Goal: Use online tool/utility: Use online tool/utility

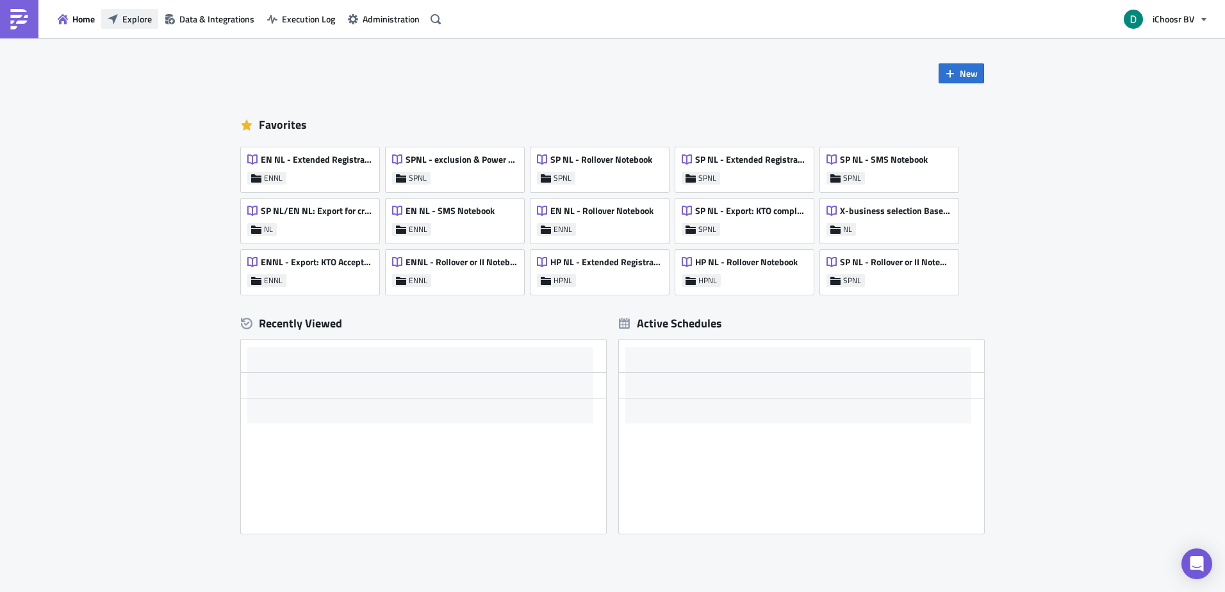
click at [130, 18] on span "Explore" at bounding box center [136, 18] width 29 height 13
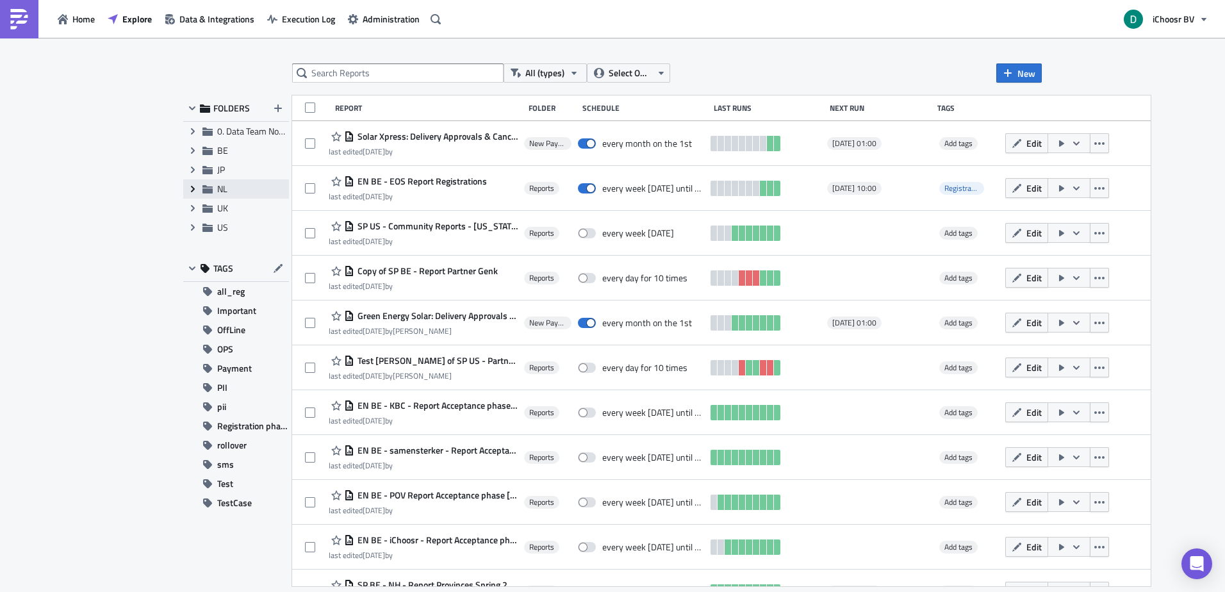
click at [193, 192] on icon "Expand group" at bounding box center [193, 189] width 10 height 10
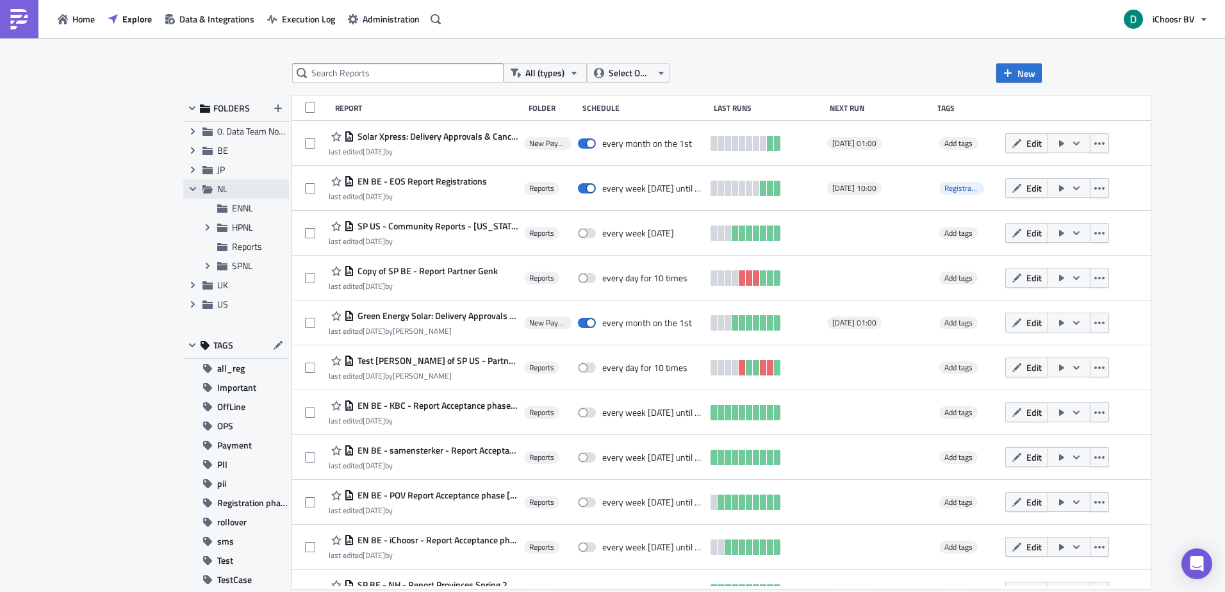
click at [238, 194] on span "NL" at bounding box center [251, 189] width 69 height 12
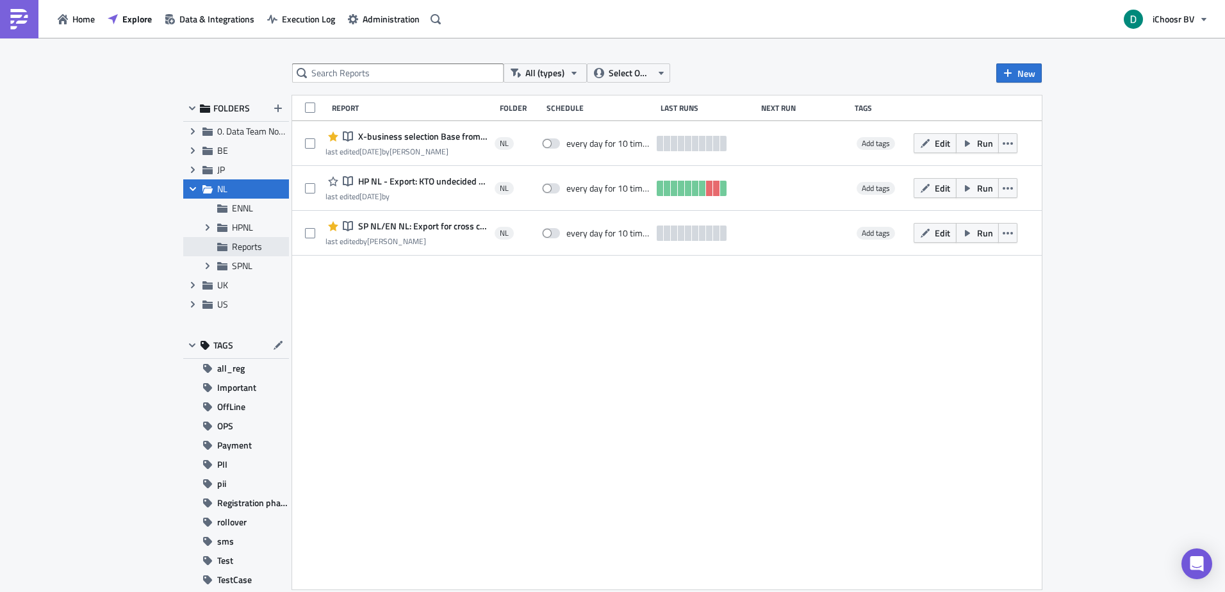
click at [255, 237] on div "Reports" at bounding box center [236, 246] width 106 height 19
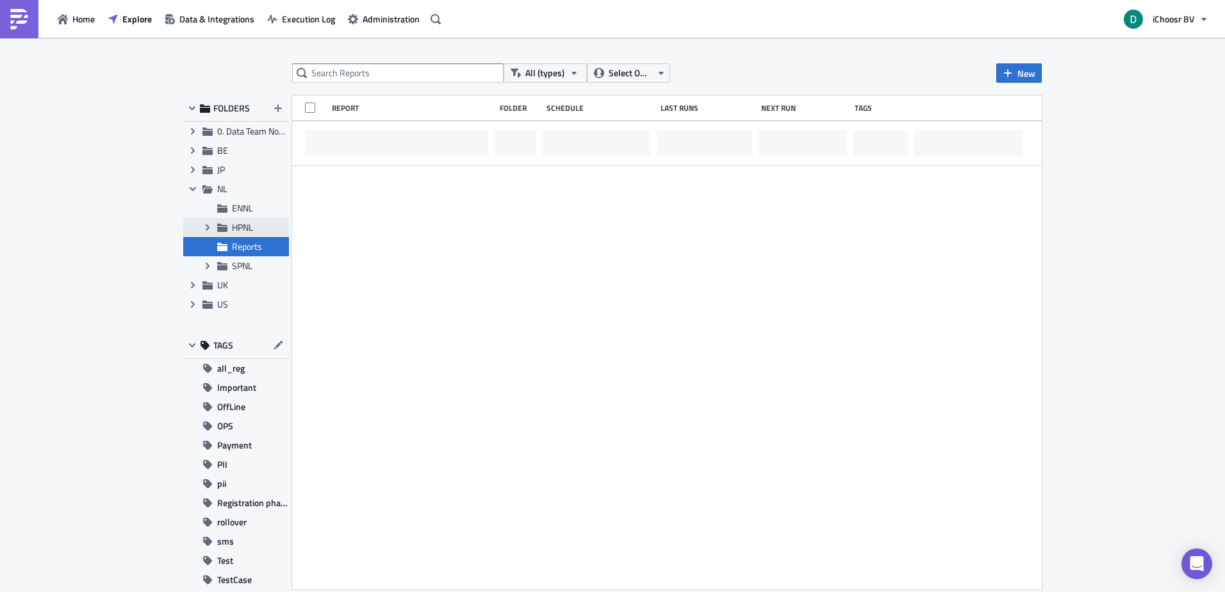
click at [245, 229] on span "HPNL" at bounding box center [242, 226] width 21 height 13
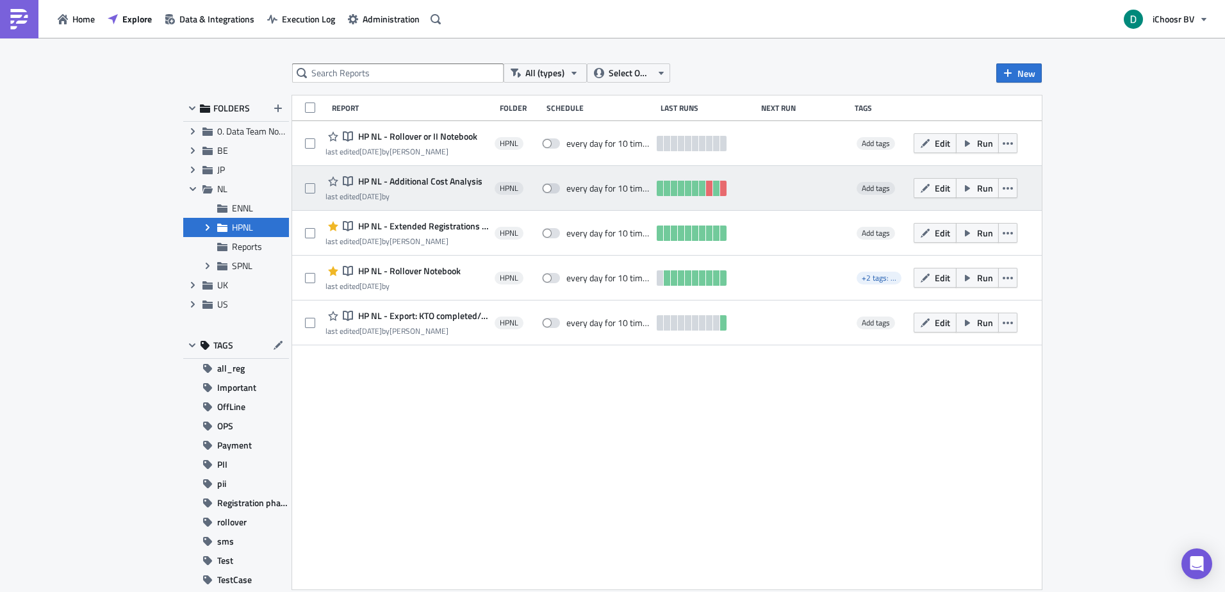
click at [429, 181] on span "HP NL - Additional Cost Analysis" at bounding box center [419, 182] width 128 height 12
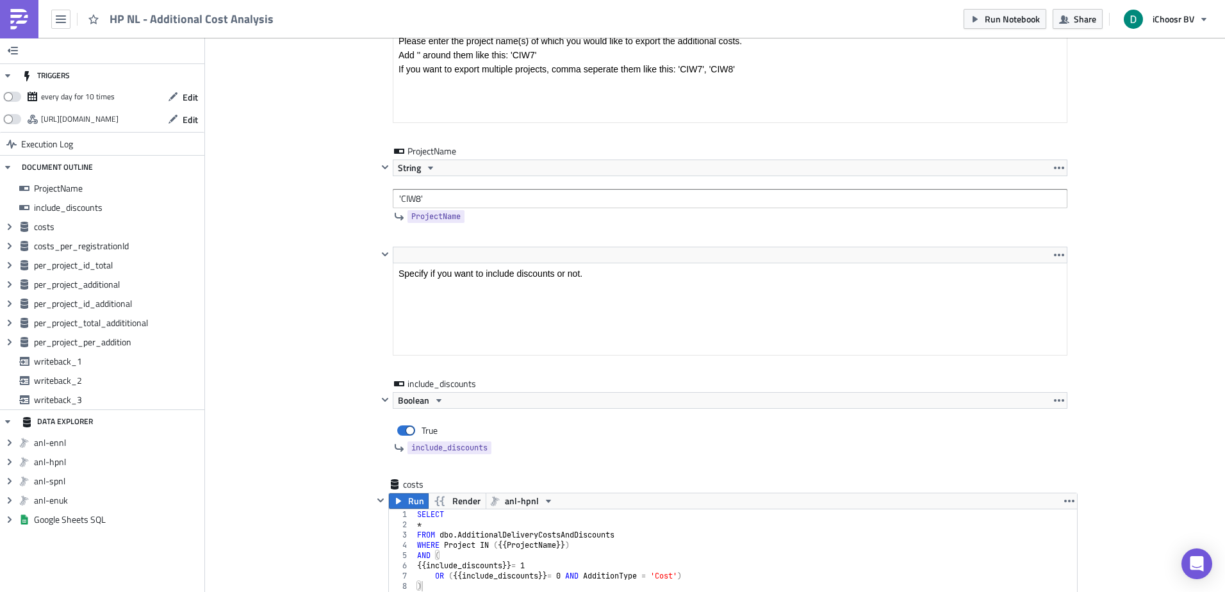
scroll to position [384, 0]
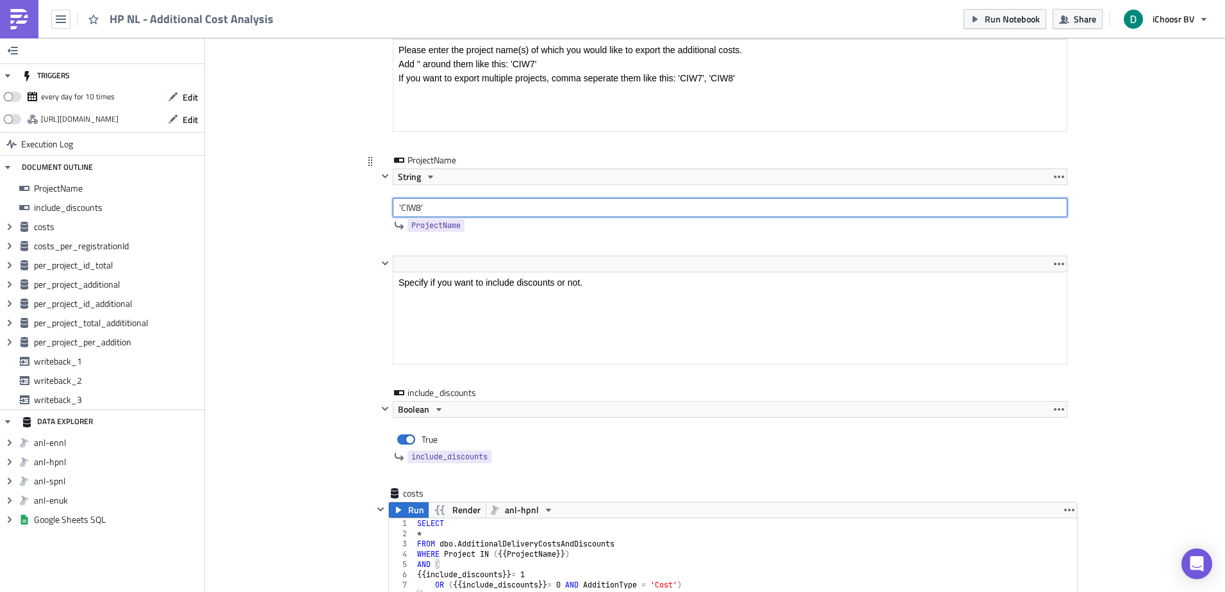
click at [413, 206] on input "'CIW8'" at bounding box center [730, 207] width 675 height 19
type input "'CIW10'"
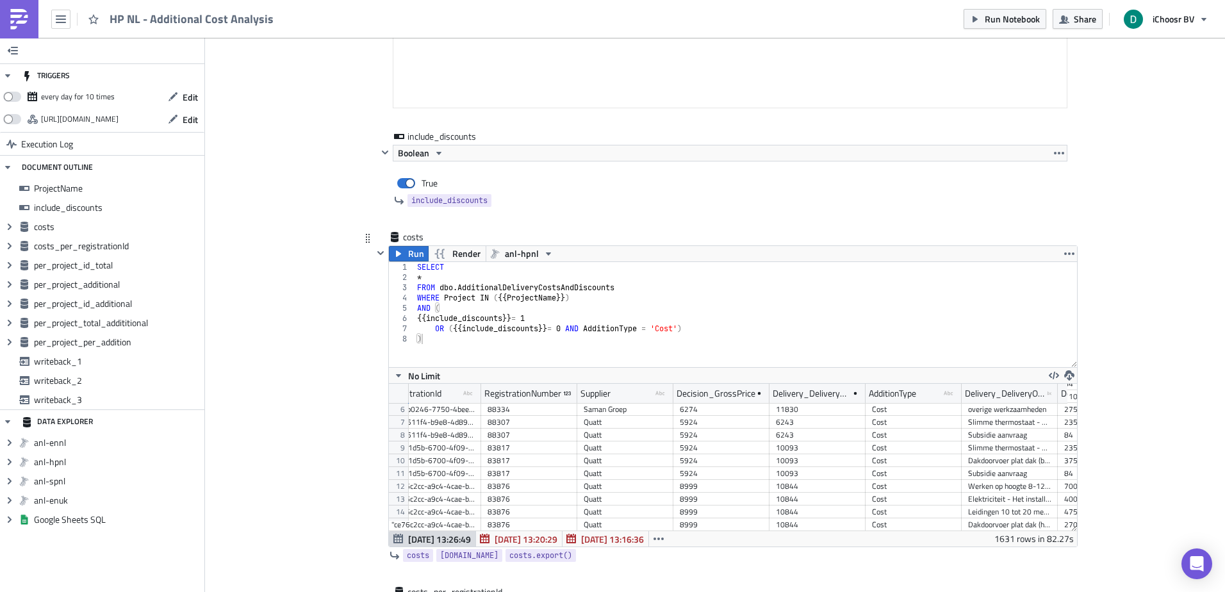
scroll to position [64, 0]
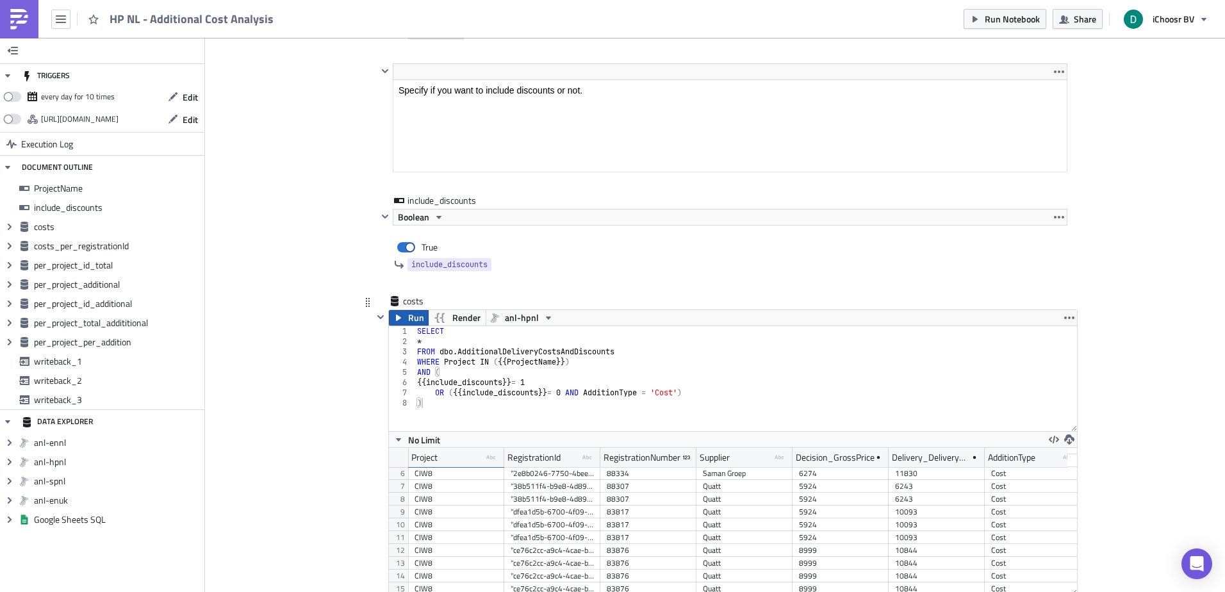
click at [396, 317] on icon "button" at bounding box center [398, 318] width 10 height 10
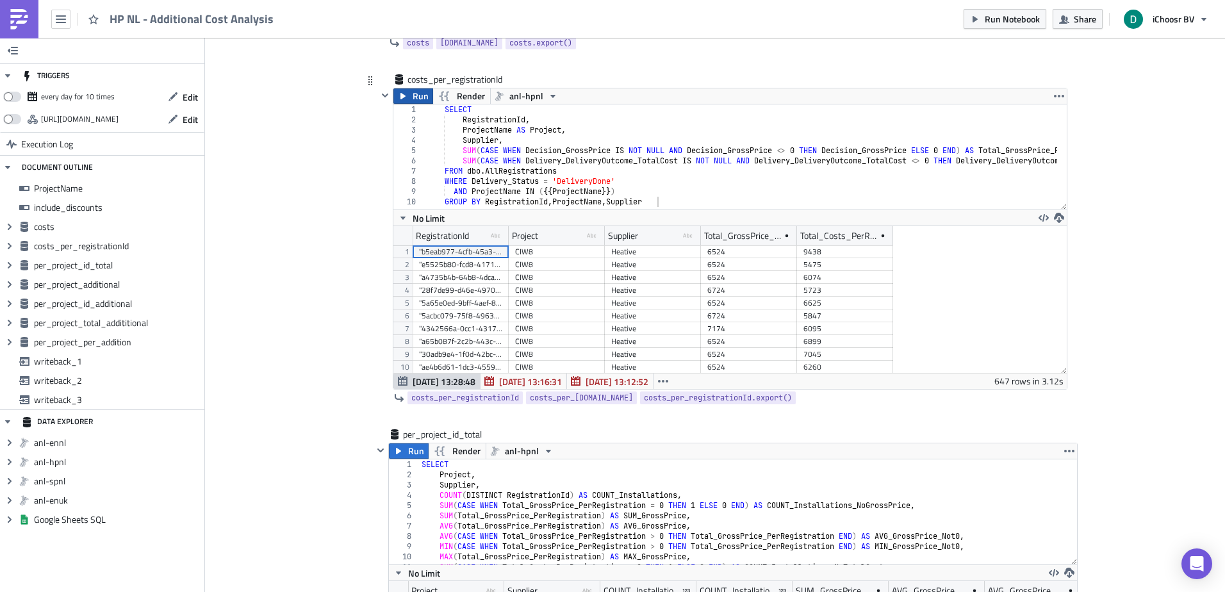
click at [402, 101] on button "Run" at bounding box center [413, 95] width 40 height 15
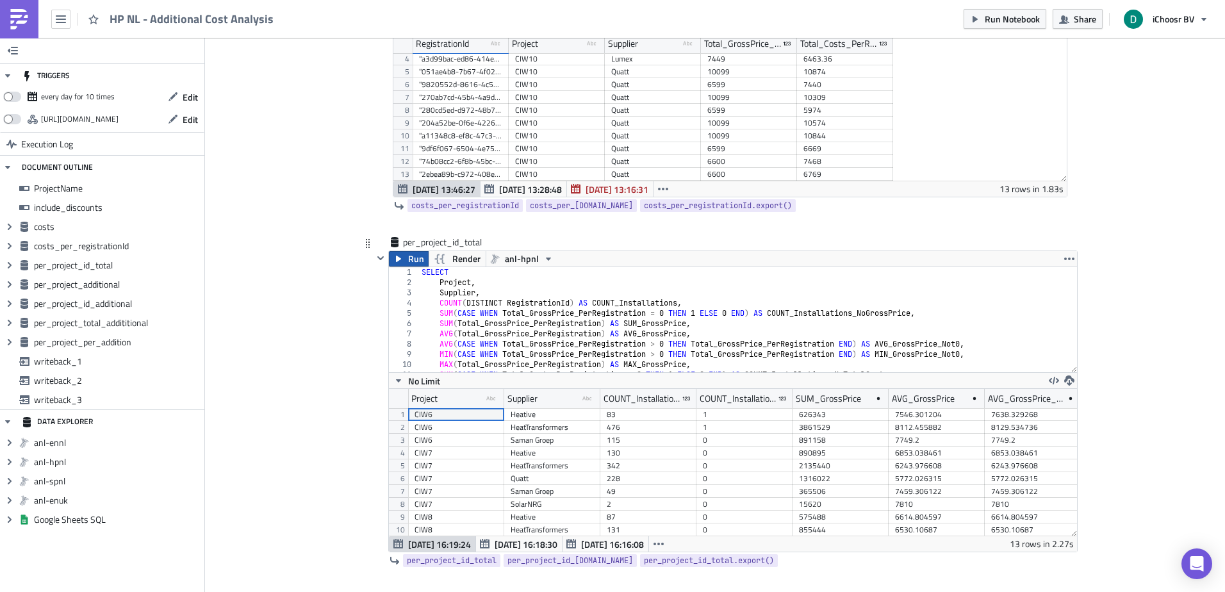
click at [410, 262] on span "Run" at bounding box center [416, 258] width 16 height 15
